Goal: Navigation & Orientation: Go to known website

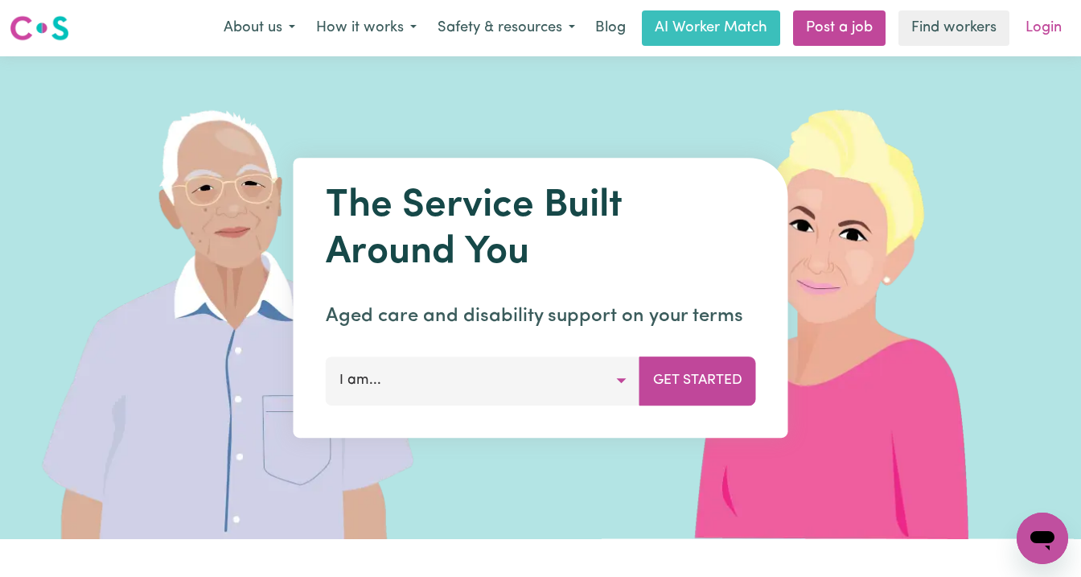
click at [1043, 34] on link "Login" at bounding box center [1044, 27] width 56 height 35
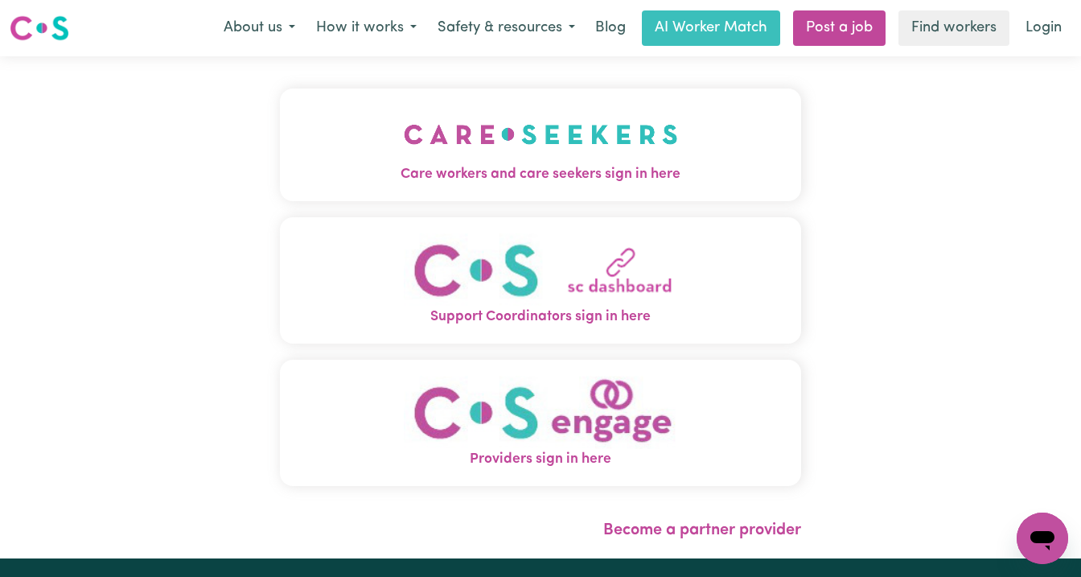
click at [571, 158] on img "Care workers and care seekers sign in here" at bounding box center [541, 135] width 274 height 60
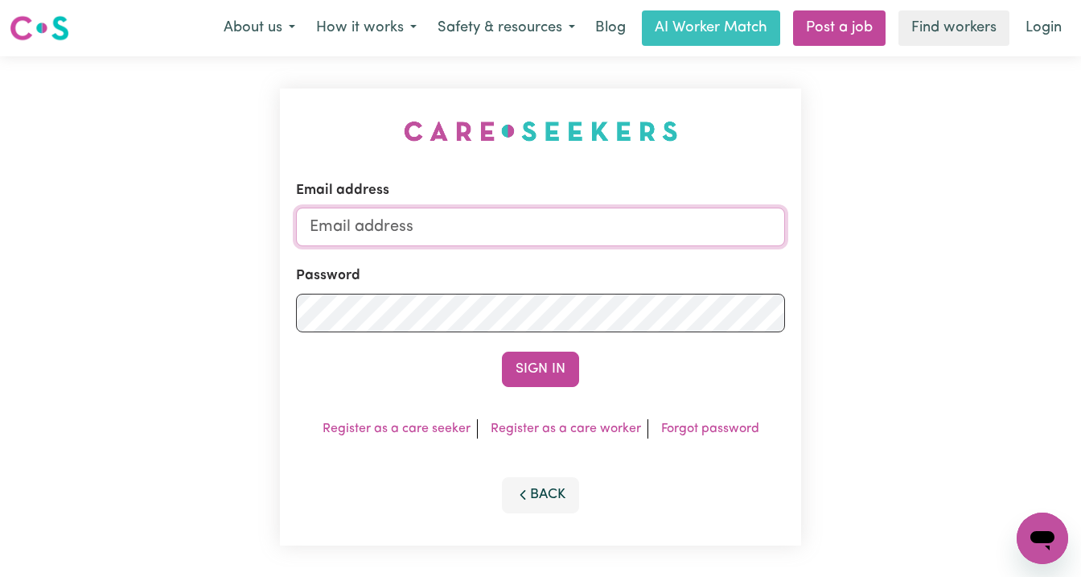
click at [525, 226] on input "Email address" at bounding box center [540, 227] width 489 height 39
paste input "[EMAIL_ADDRESS][DOMAIN_NAME]"
type input "superuser~[EMAIL_ADDRESS][DOMAIN_NAME]"
click at [502, 352] on button "Sign In" at bounding box center [540, 369] width 77 height 35
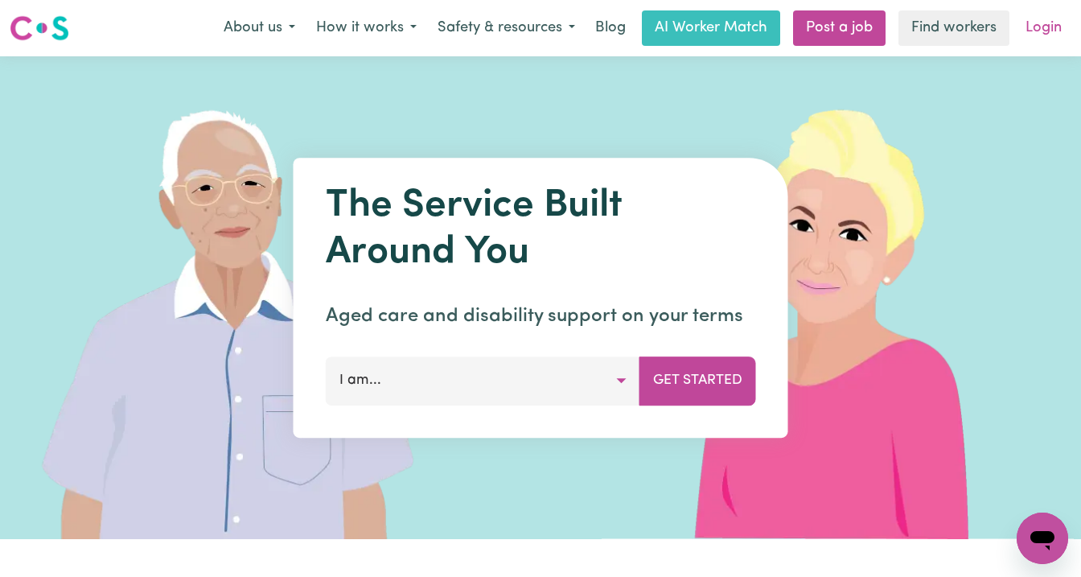
click at [1043, 27] on link "Login" at bounding box center [1044, 27] width 56 height 35
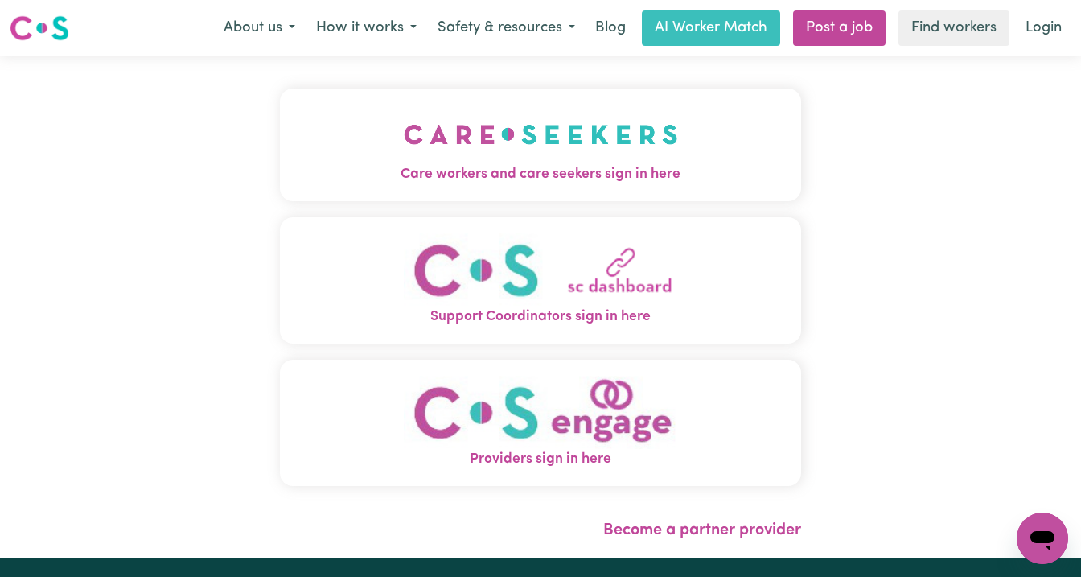
click at [414, 161] on img "Care workers and care seekers sign in here" at bounding box center [541, 135] width 274 height 60
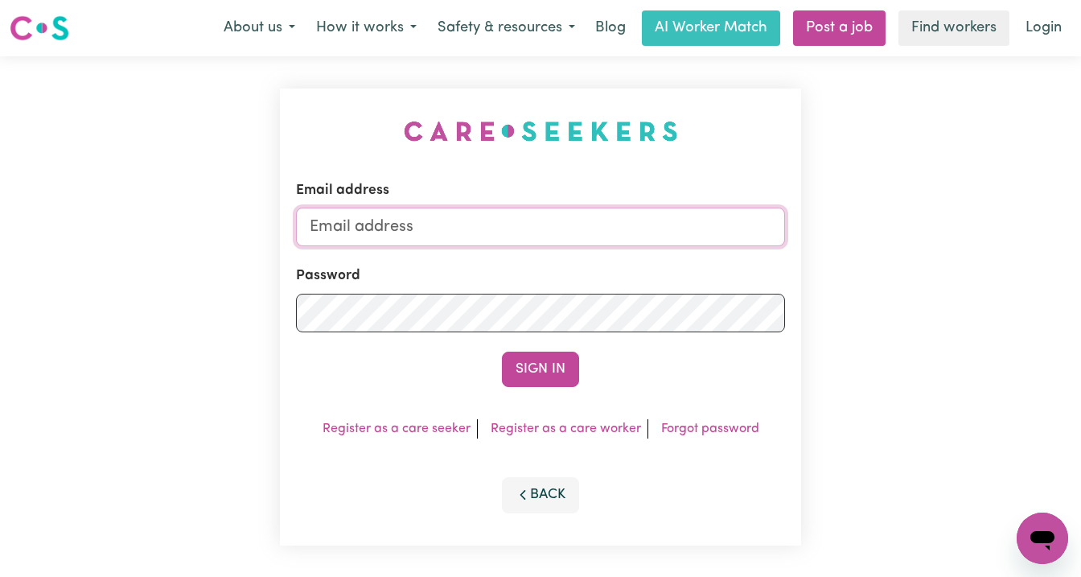
click at [464, 216] on input "Email address" at bounding box center [540, 227] width 489 height 39
type input "marissa+admin12@careseekers.com.au"
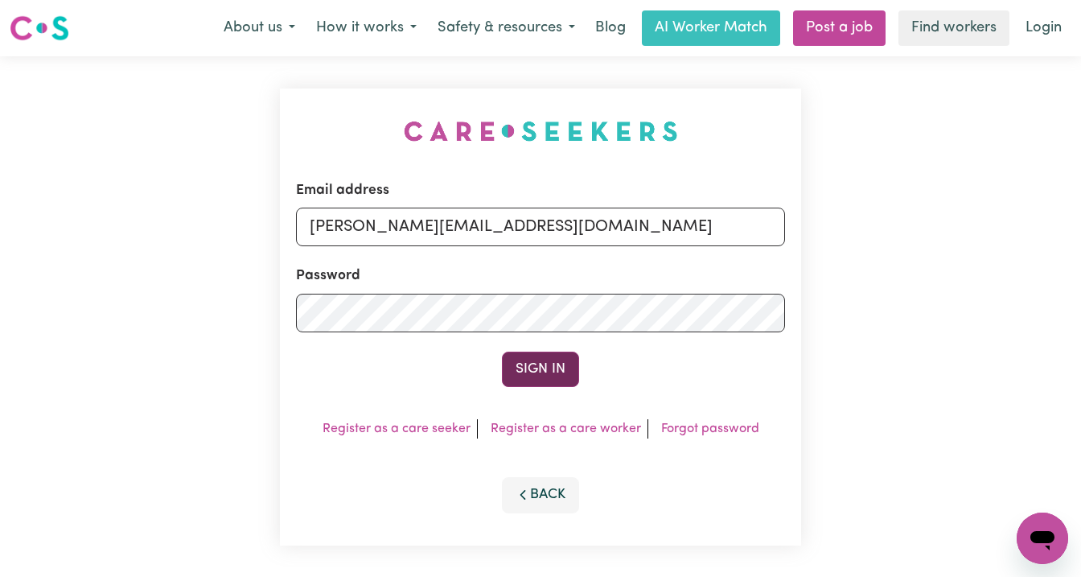
click at [549, 365] on button "Sign In" at bounding box center [540, 369] width 77 height 35
